Goal: Navigation & Orientation: Find specific page/section

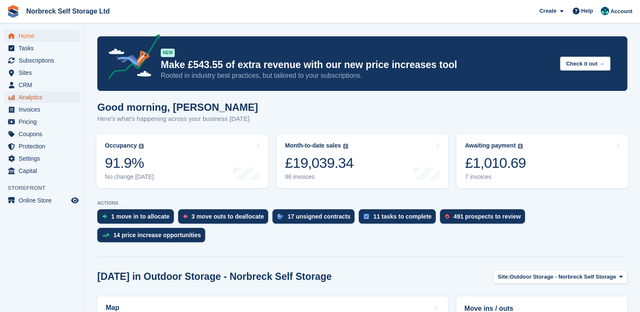
click at [33, 95] on span "Analytics" at bounding box center [44, 97] width 51 height 12
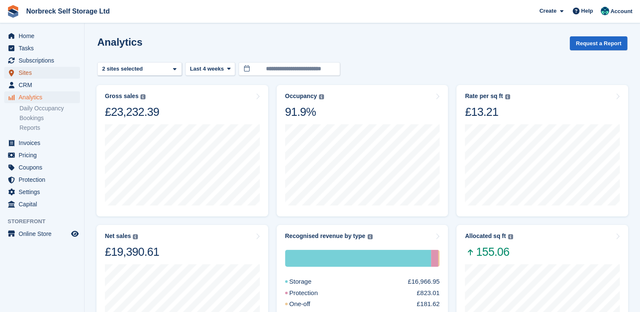
click at [29, 69] on span "Sites" at bounding box center [44, 73] width 51 height 12
